Goal: Task Accomplishment & Management: Manage account settings

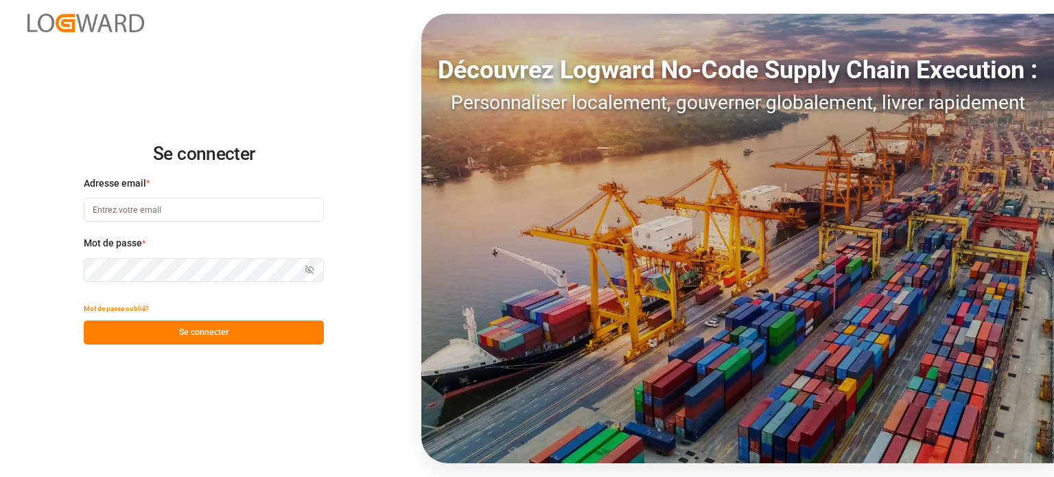
type input "[EMAIL_ADDRESS][DOMAIN_NAME]"
click at [211, 334] on font "Se connecter" at bounding box center [203, 332] width 49 height 10
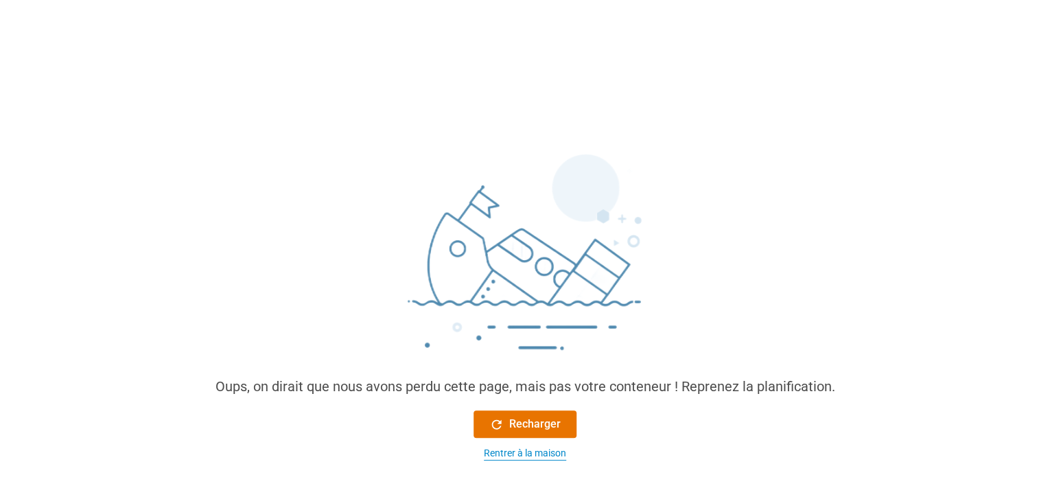
click at [511, 452] on font "Rentrer à la maison" at bounding box center [525, 452] width 82 height 11
